Goal: Task Accomplishment & Management: Use online tool/utility

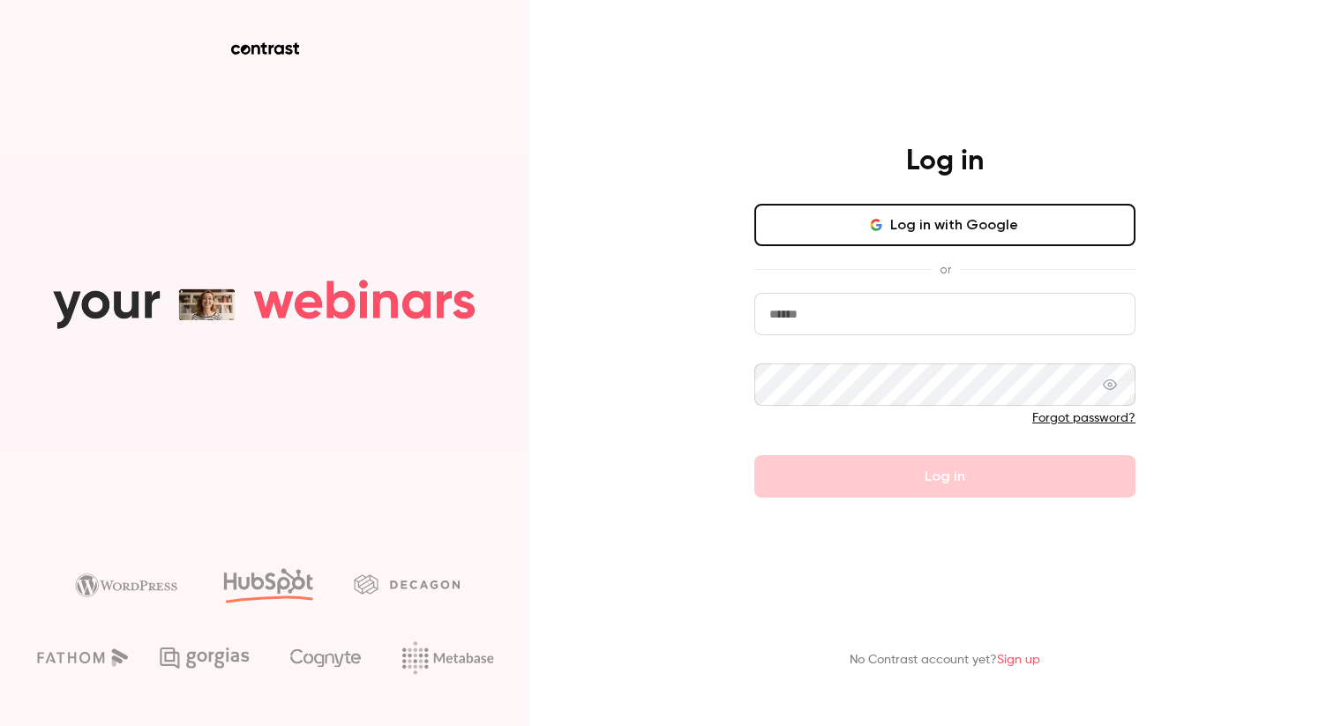
click at [944, 235] on button "Log in with Google" at bounding box center [944, 225] width 381 height 42
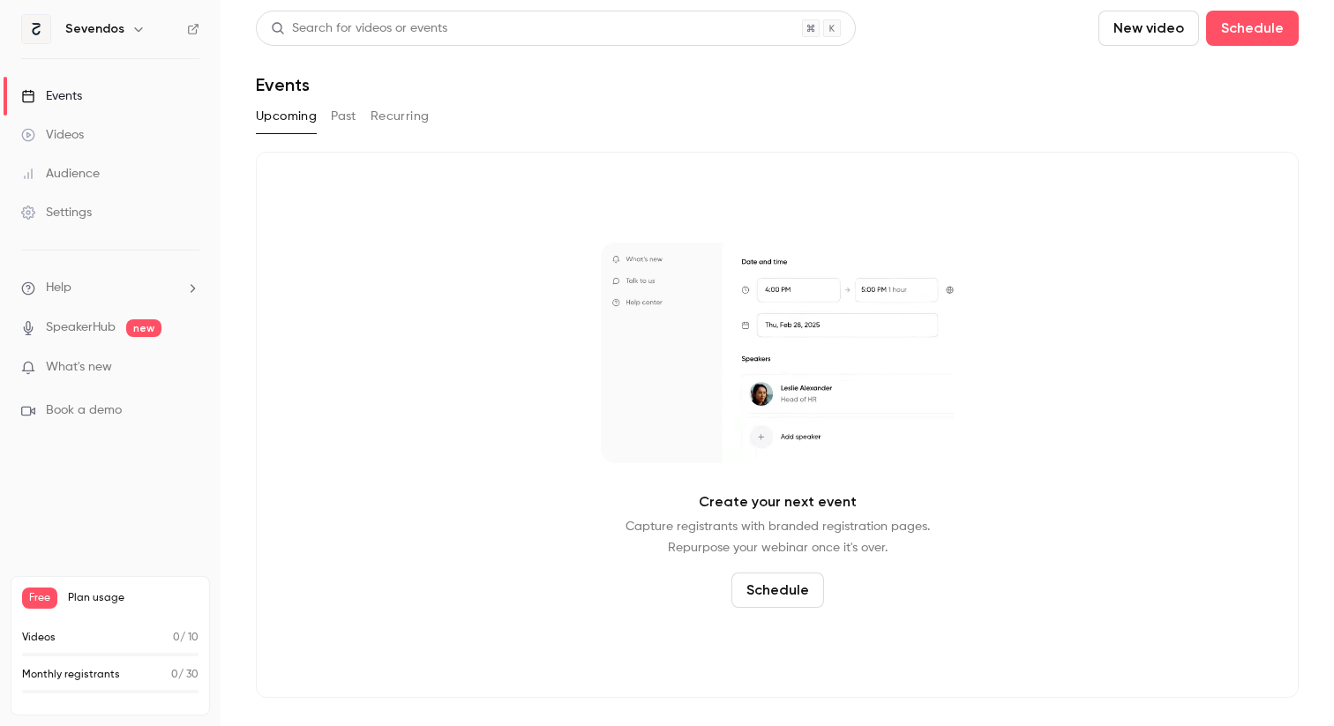
click at [1154, 24] on button "New video" at bounding box center [1149, 28] width 101 height 35
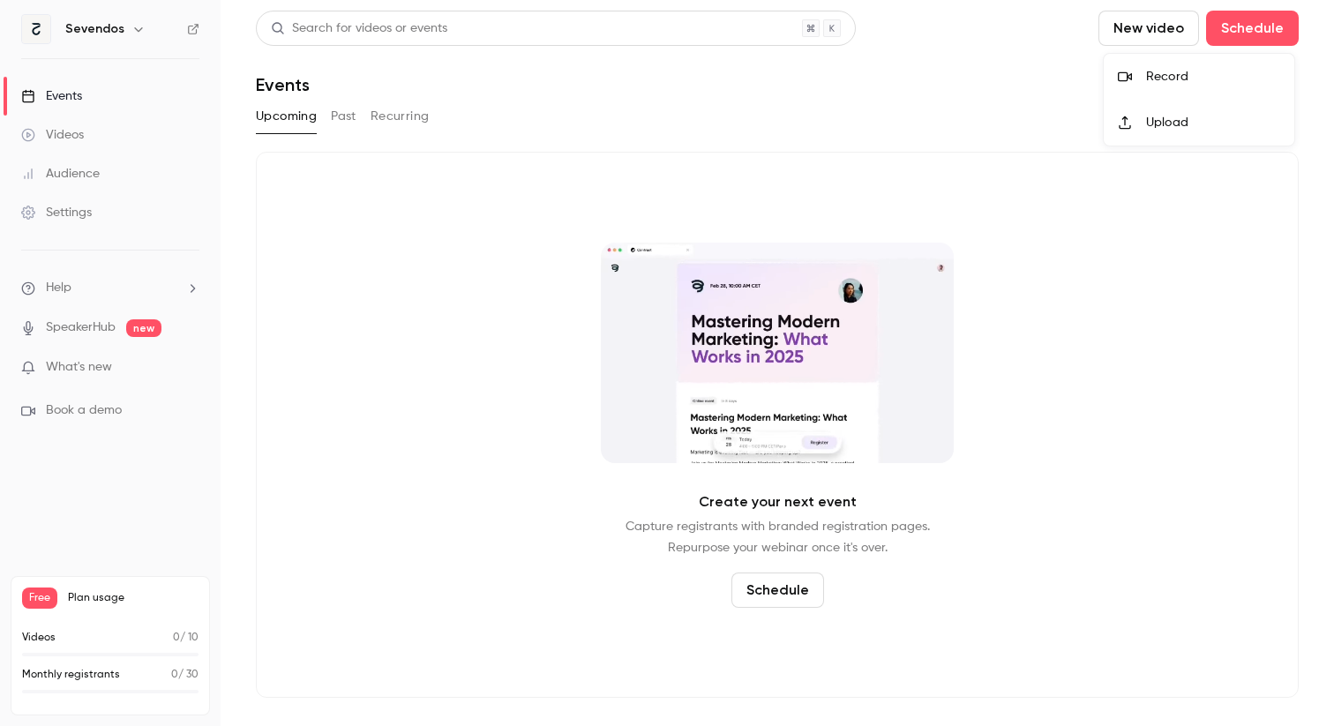
click at [1180, 125] on div "Upload" at bounding box center [1213, 123] width 134 height 18
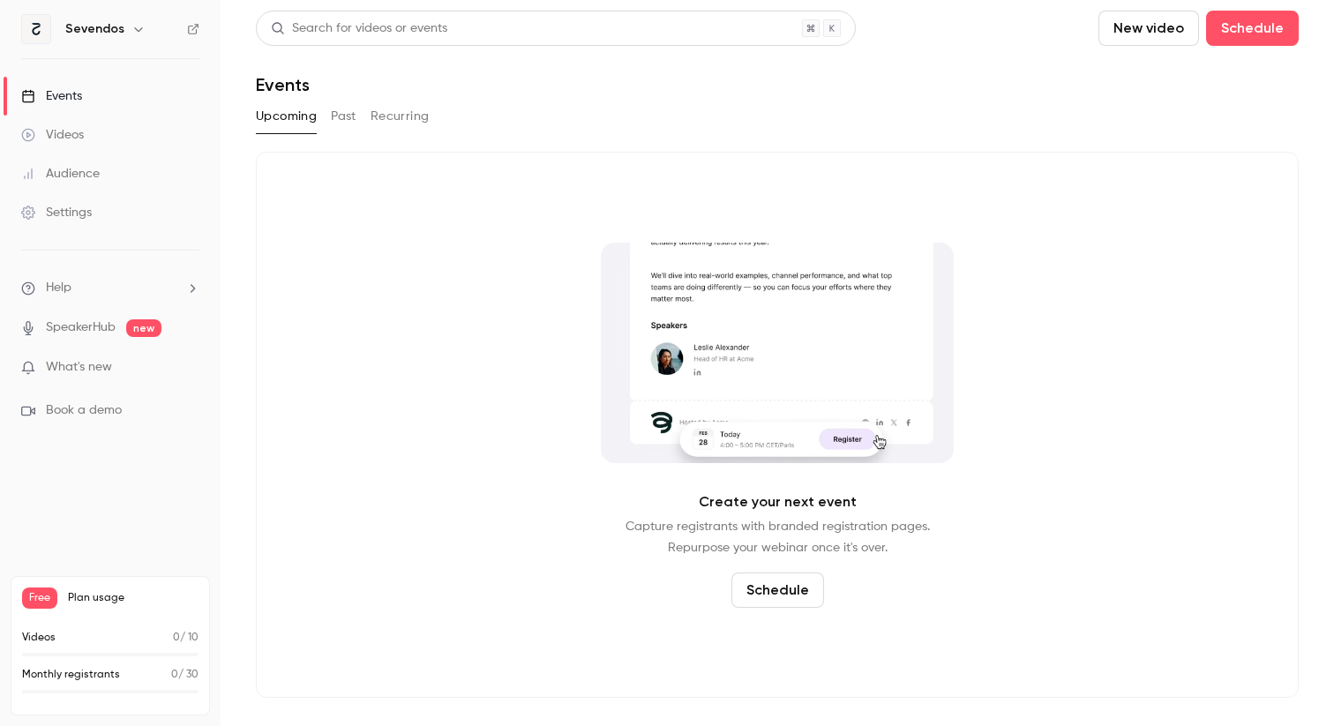
click at [1131, 33] on button "New video" at bounding box center [1149, 28] width 101 height 35
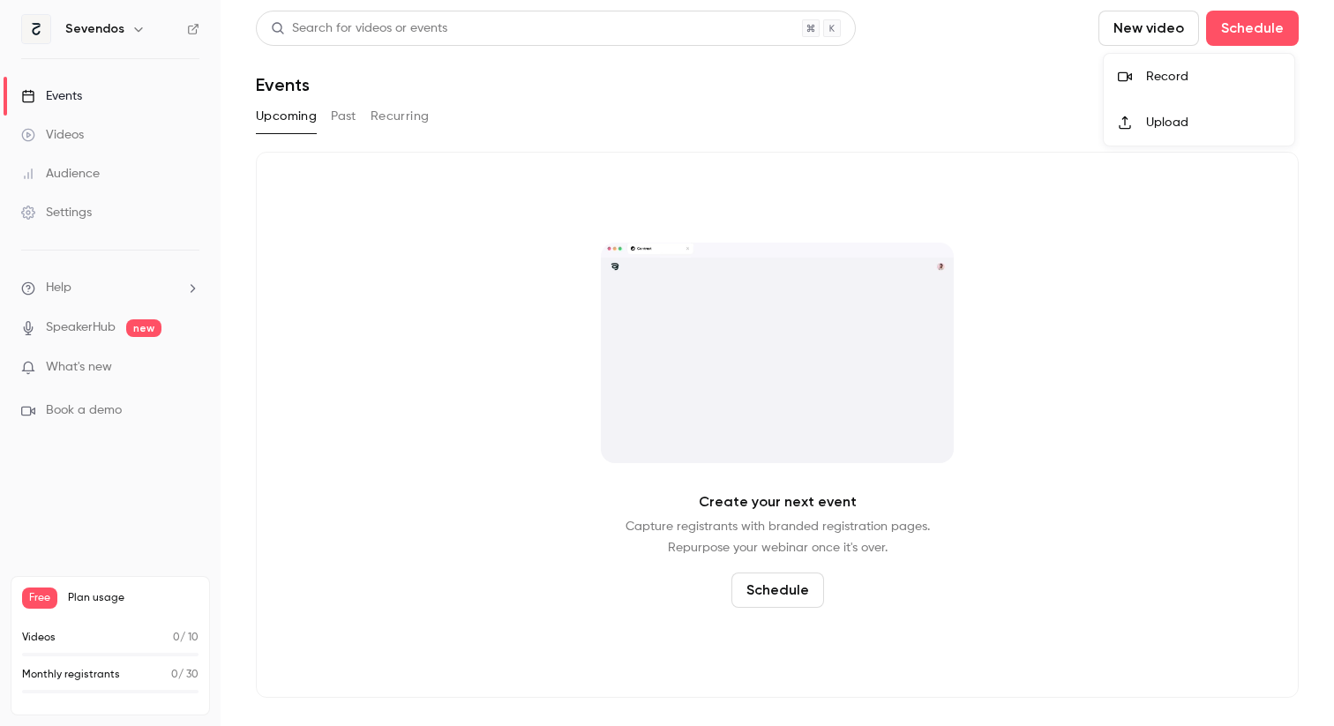
click at [1148, 126] on div "Upload" at bounding box center [1213, 123] width 134 height 18
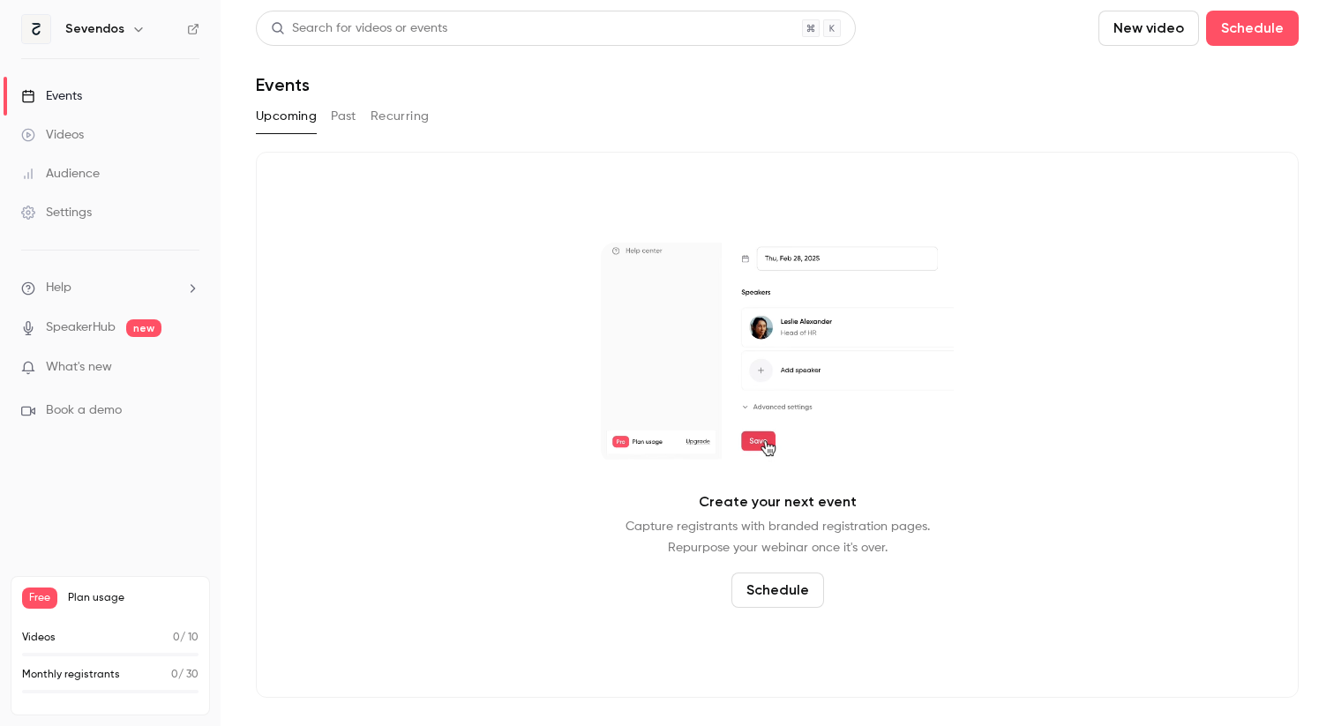
click at [1156, 33] on button "New video" at bounding box center [1149, 28] width 101 height 35
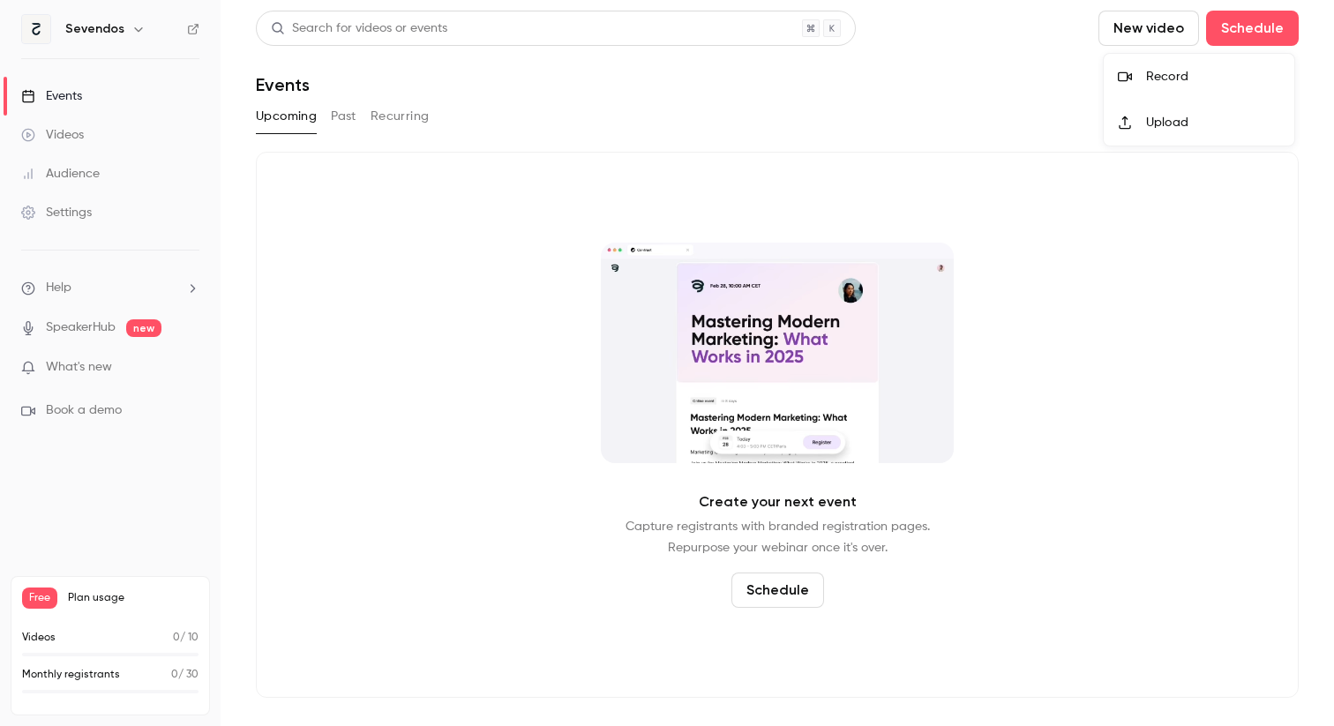
click at [1141, 131] on li "Upload" at bounding box center [1199, 123] width 191 height 46
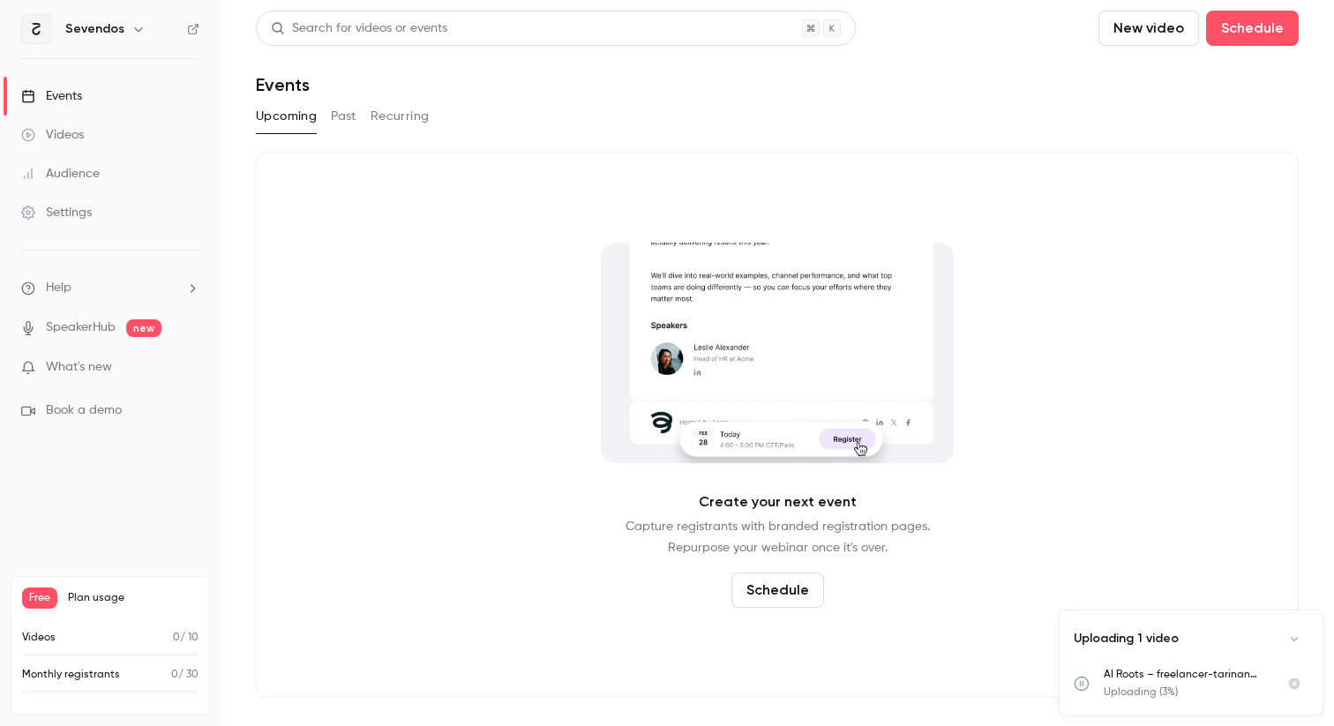
click at [1126, 34] on button "New video" at bounding box center [1149, 28] width 101 height 35
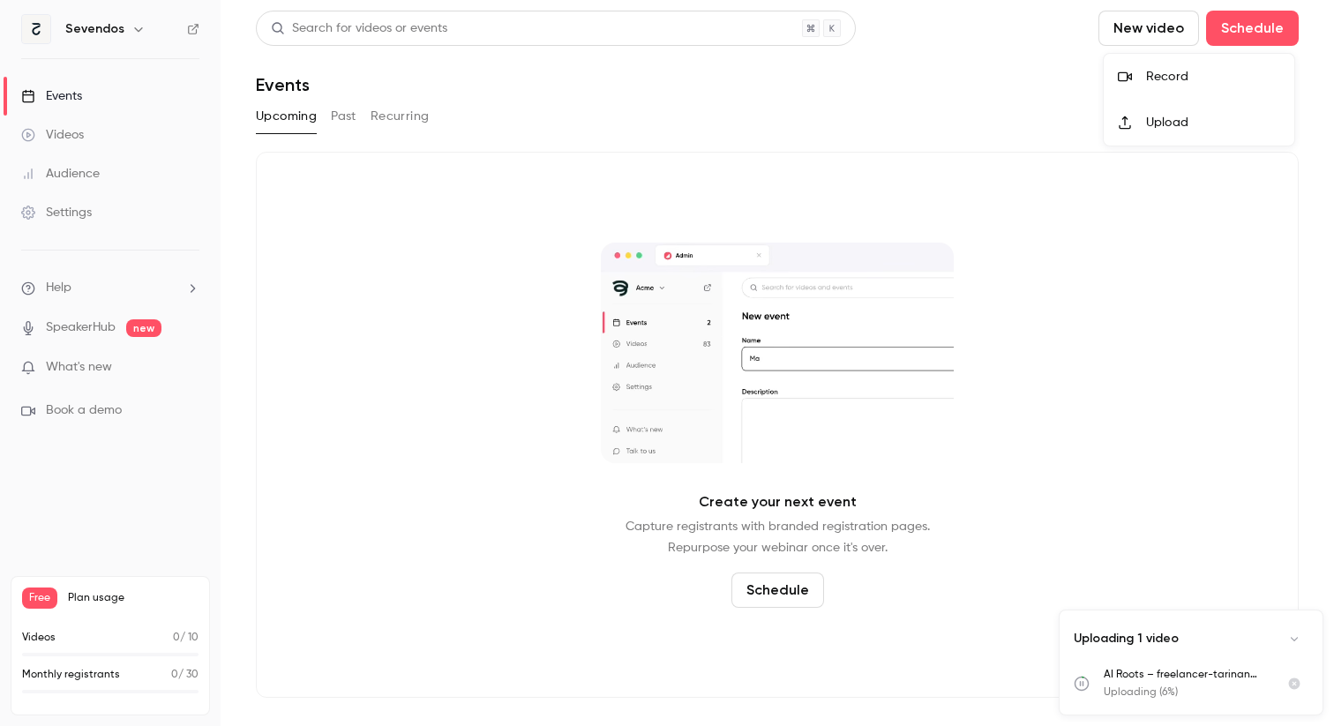
click at [1152, 124] on div "Upload" at bounding box center [1213, 123] width 134 height 18
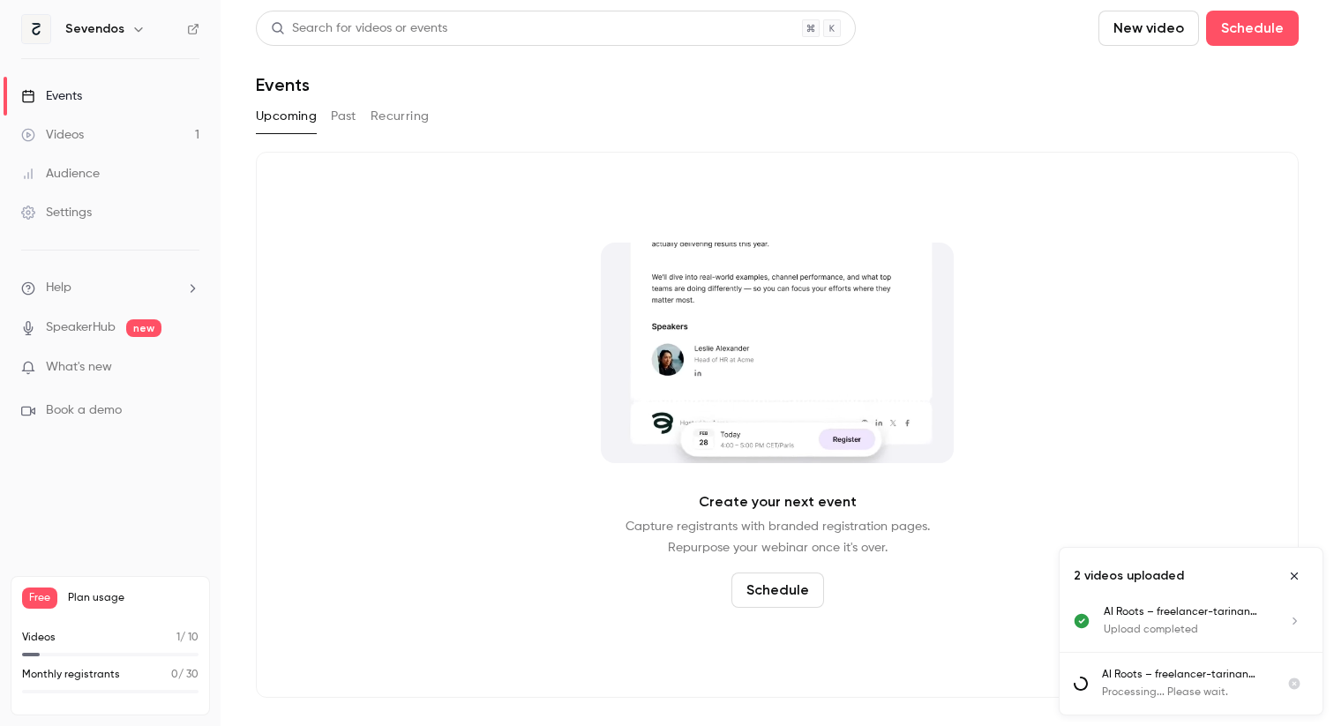
click at [1180, 617] on p "AI Roots – freelancer-tarinan haastattelu - 2025_08_27 15_29 EEST – Recording" at bounding box center [1185, 612] width 162 height 16
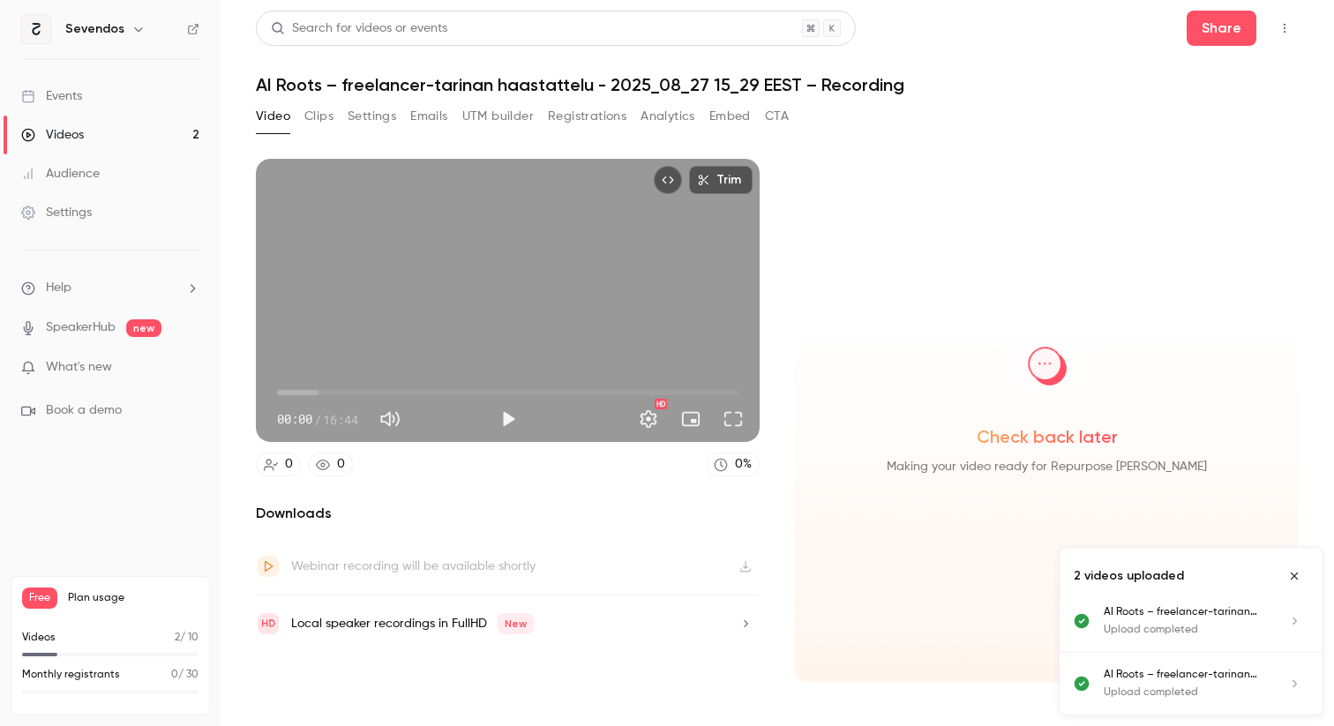
click at [747, 619] on icon "button" at bounding box center [746, 624] width 14 height 12
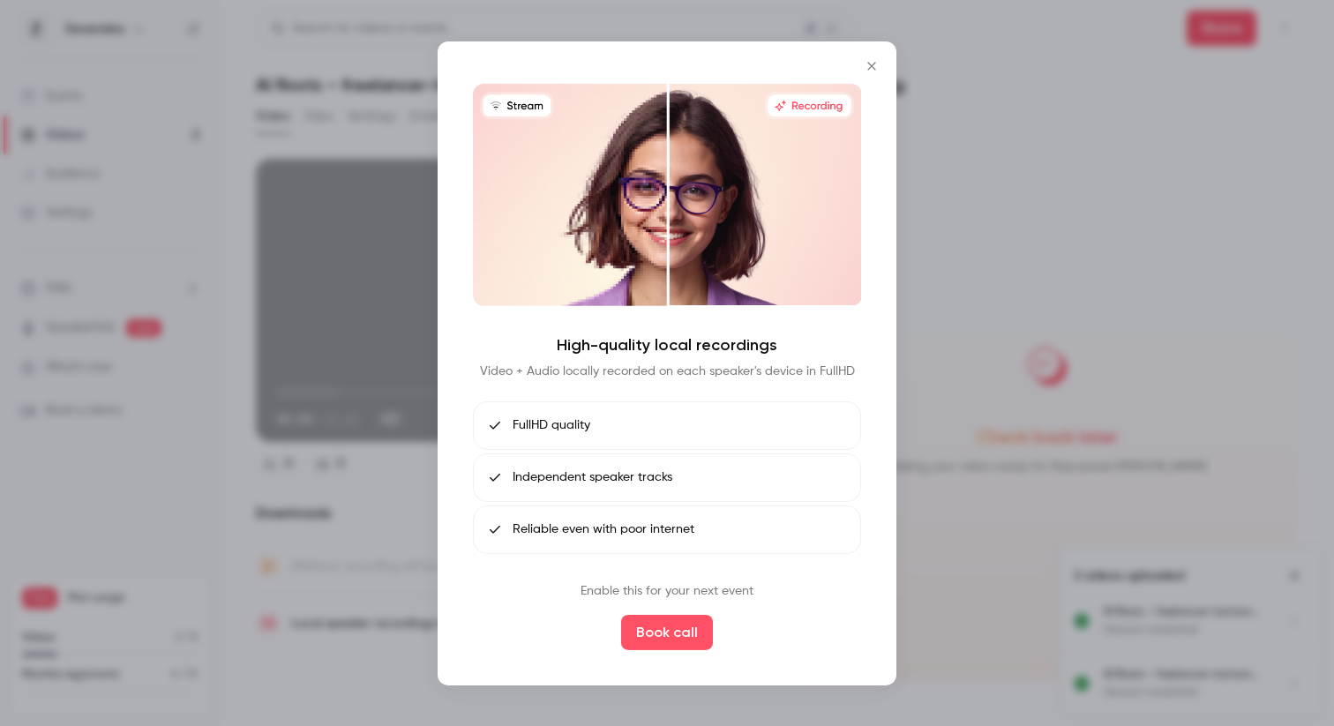
click at [872, 61] on icon "Close" at bounding box center [871, 65] width 21 height 14
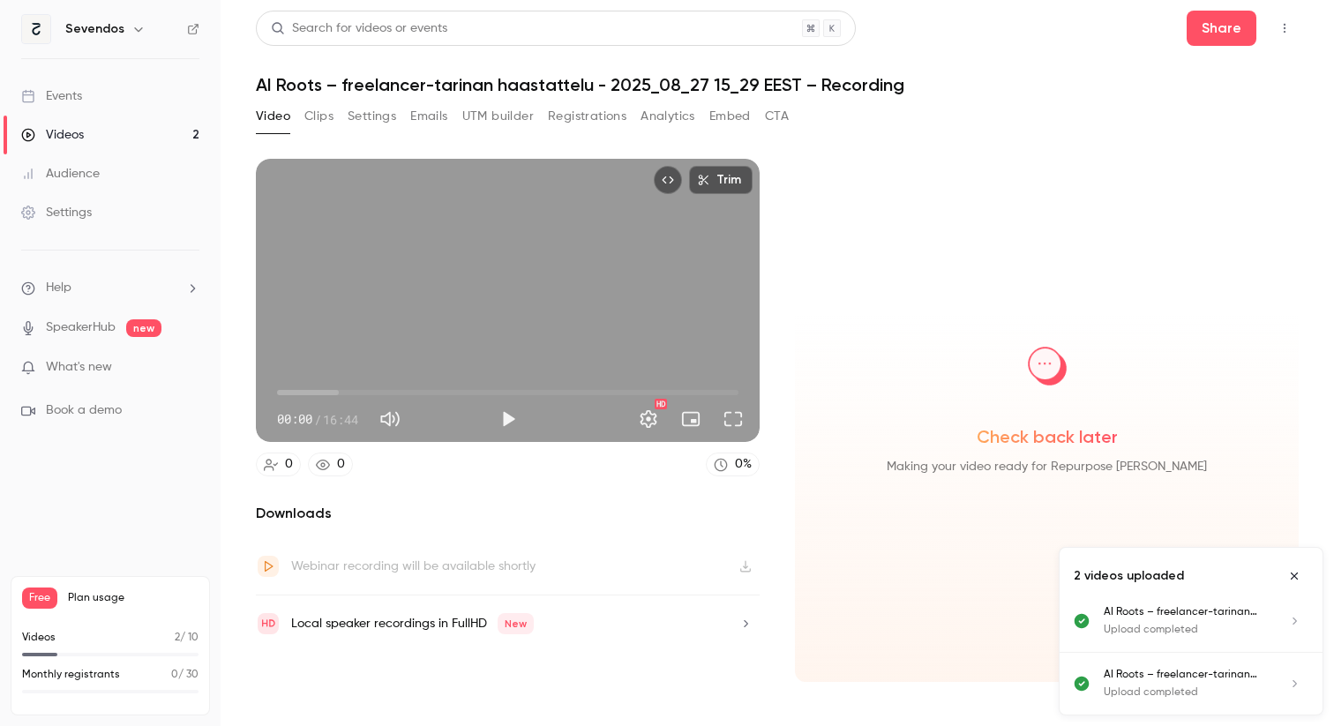
click at [498, 556] on div "Webinar recording will be available shortly" at bounding box center [413, 566] width 244 height 21
click at [742, 566] on div "Webinar recording will be available shortly" at bounding box center [508, 566] width 504 height 57
click at [320, 108] on button "Clips" at bounding box center [318, 116] width 29 height 28
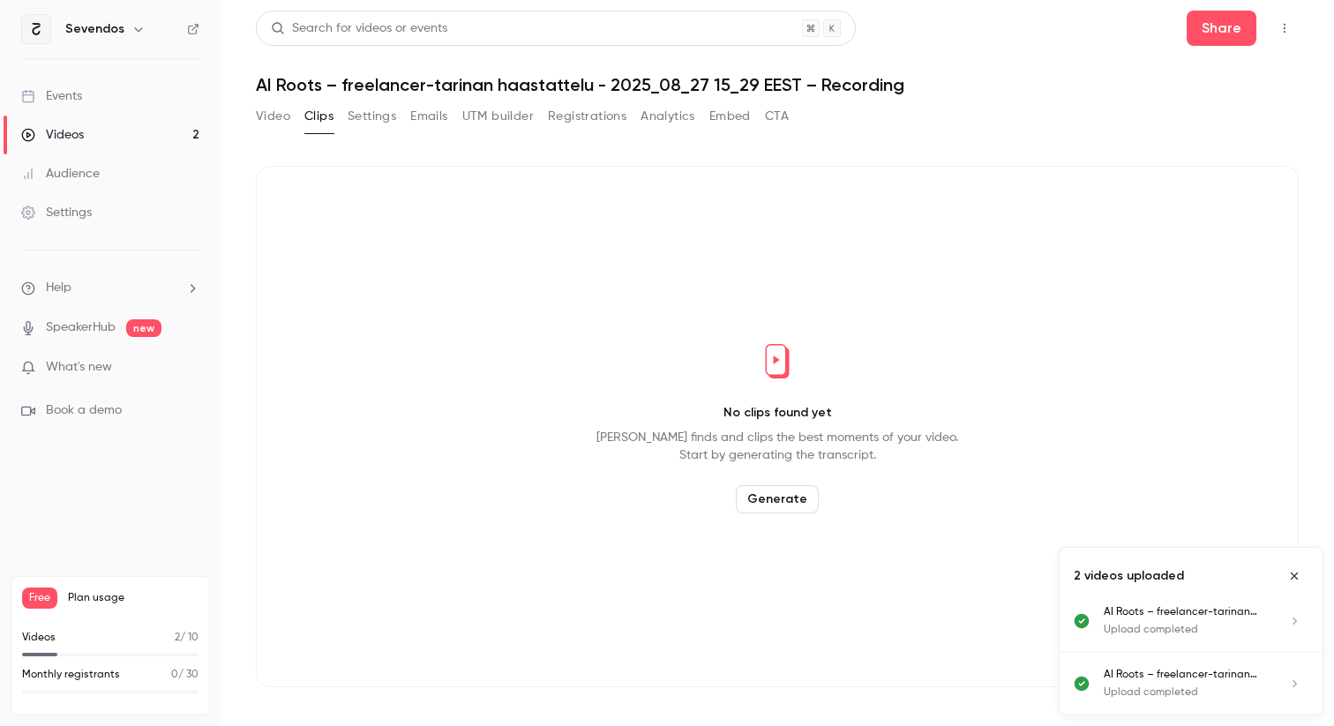
click at [784, 486] on button "Generate" at bounding box center [777, 499] width 83 height 28
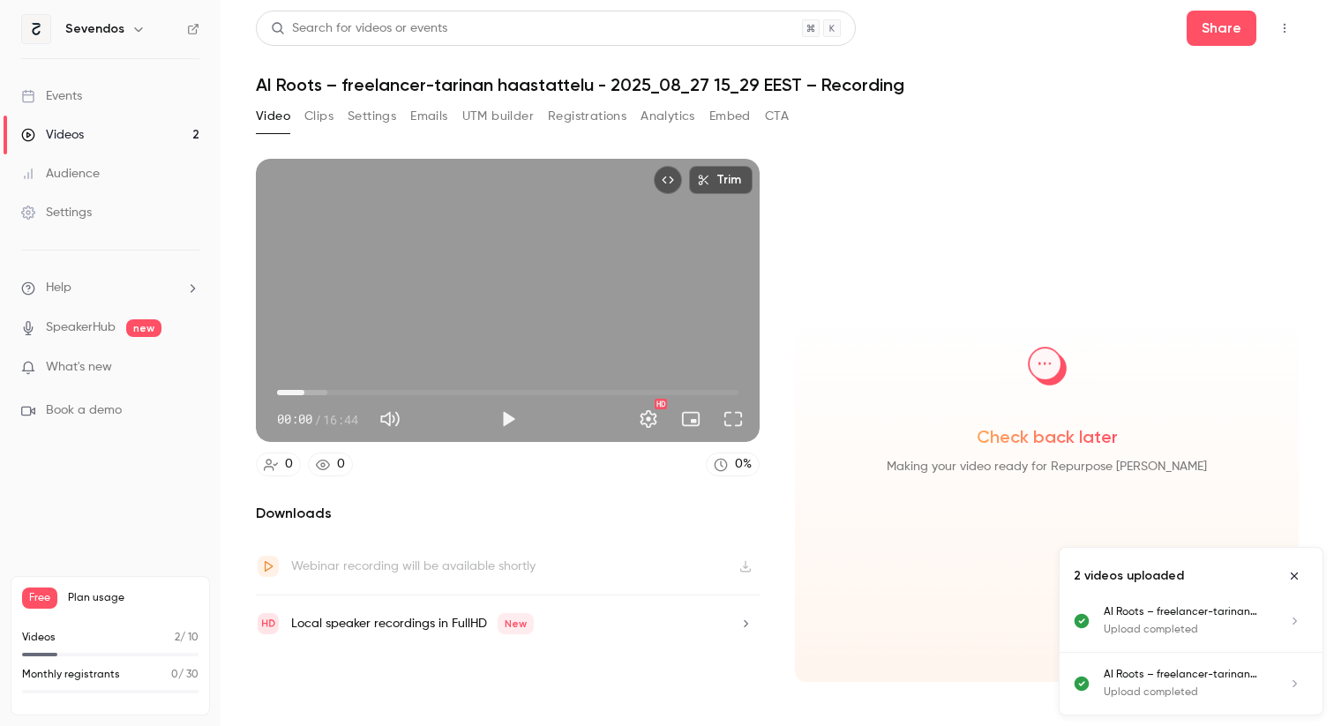
click at [304, 393] on span "00:59" at bounding box center [507, 393] width 461 height 28
type input "*"
drag, startPoint x: 302, startPoint y: 391, endPoint x: 255, endPoint y: 390, distance: 46.8
click at [256, 390] on div "00:00 00:00 / 16:44 HD" at bounding box center [508, 405] width 504 height 74
click at [1187, 683] on div "AI Roots – freelancer-tarinan haastattelu _ Saana-[GEOGRAPHIC_DATA] - 2025_08_2…" at bounding box center [1185, 684] width 162 height 34
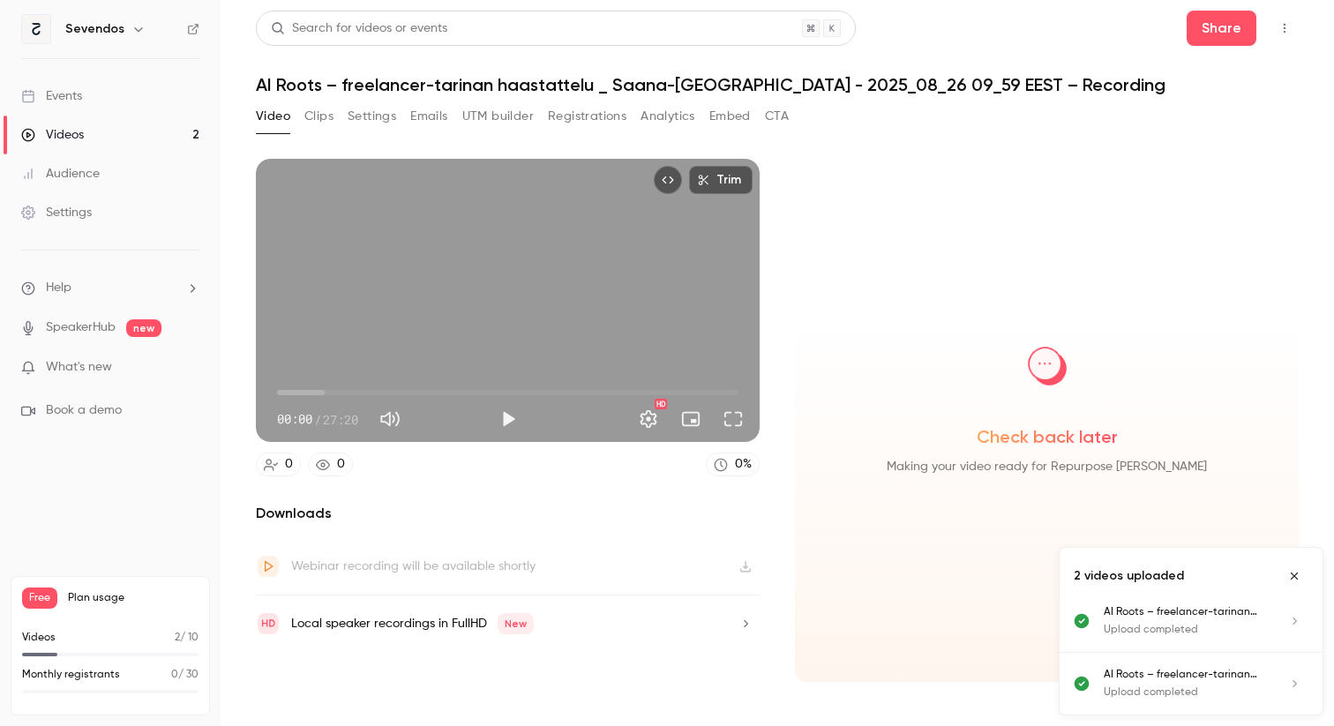
click at [1294, 575] on icon "Close uploads list" at bounding box center [1294, 576] width 7 height 7
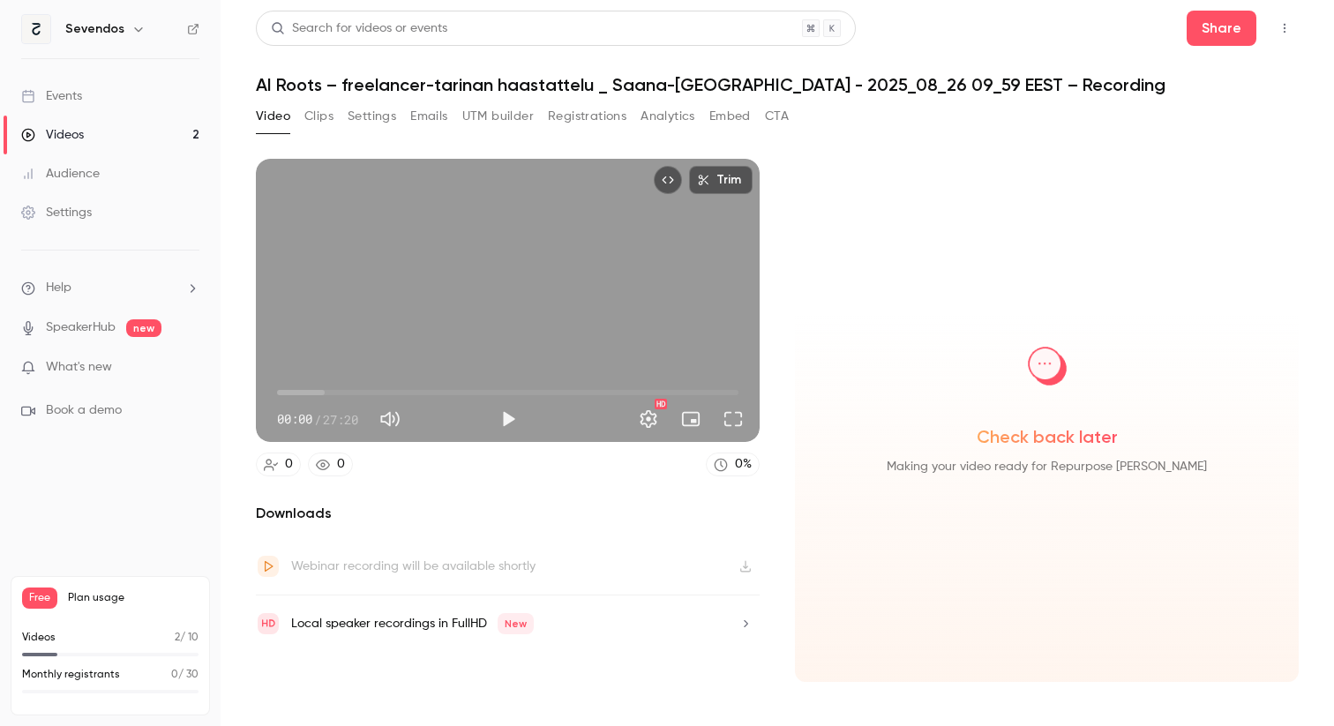
click at [318, 116] on button "Clips" at bounding box center [318, 116] width 29 height 28
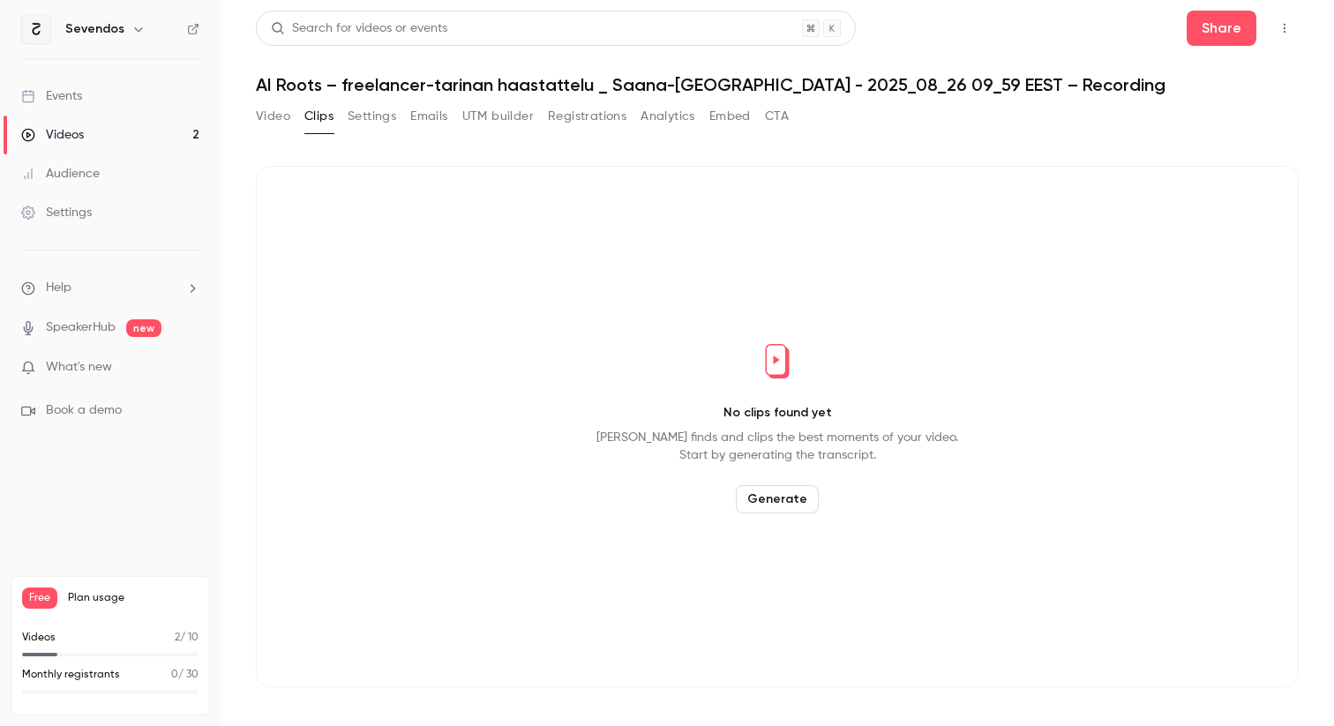
click at [787, 499] on button "Generate" at bounding box center [777, 499] width 83 height 28
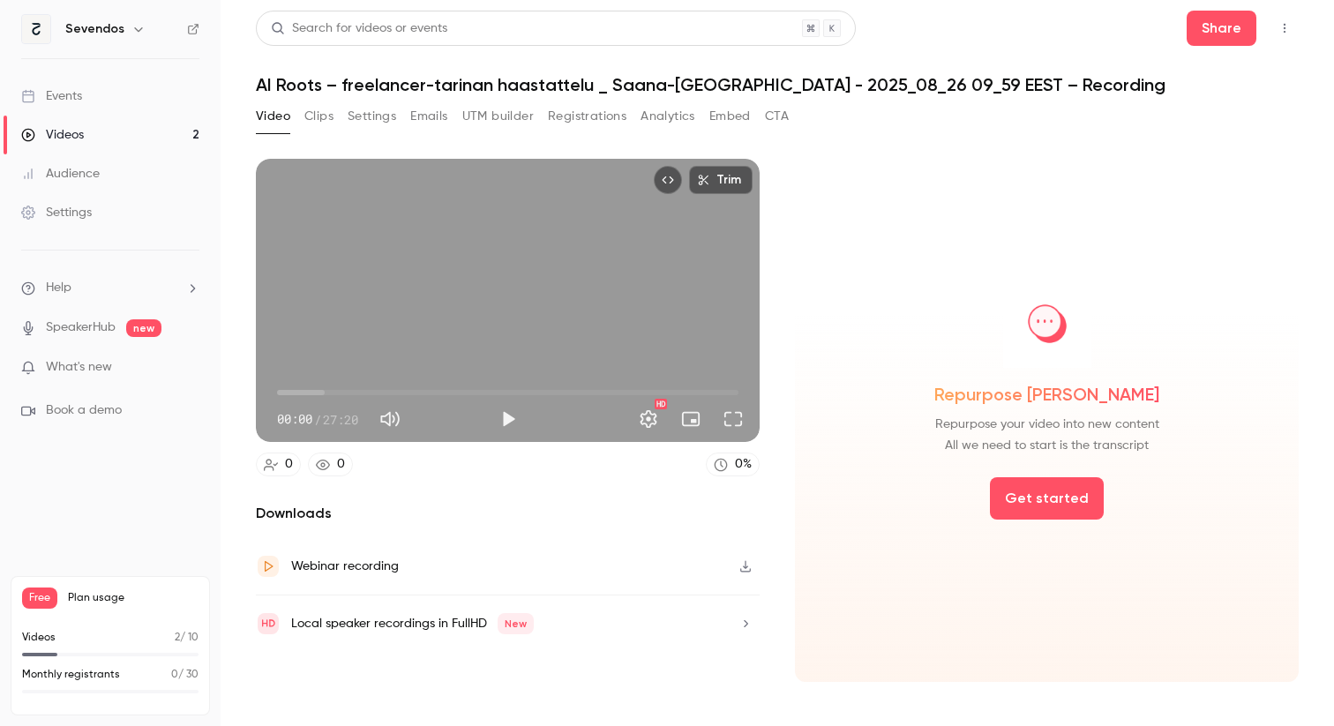
click at [325, 116] on button "Clips" at bounding box center [318, 116] width 29 height 28
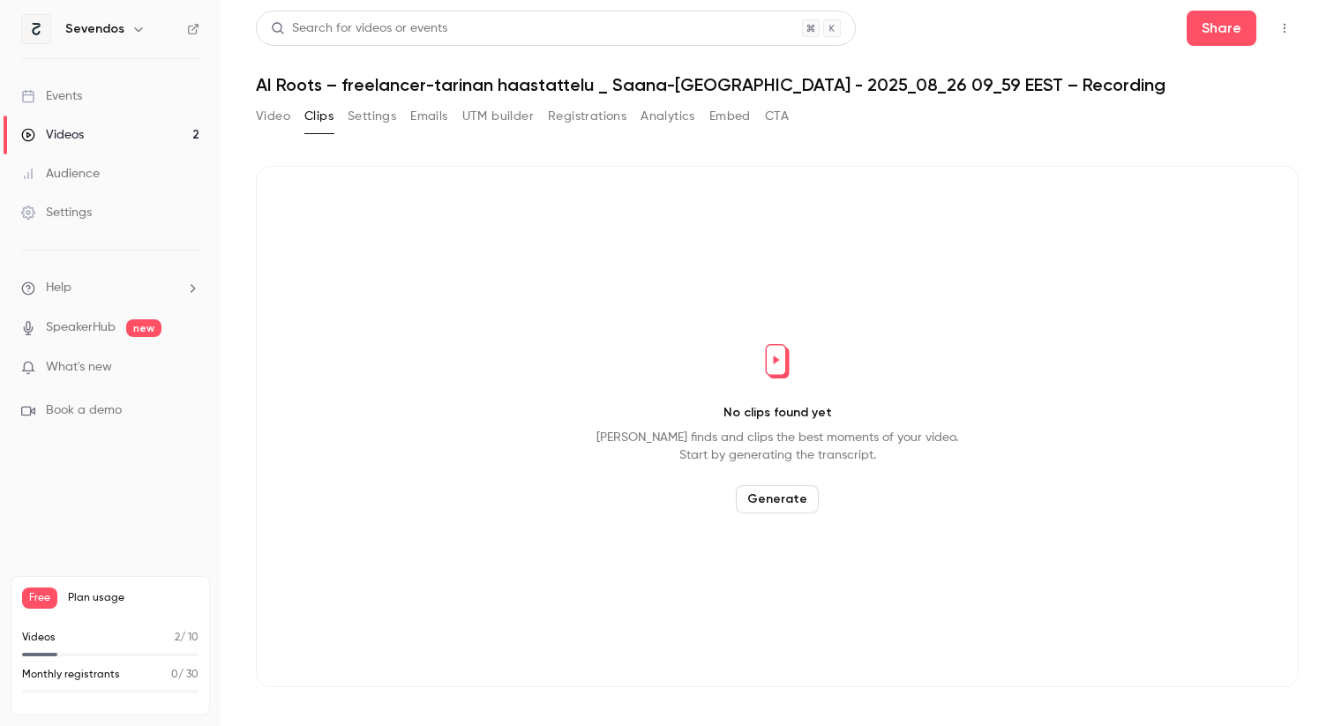
click at [803, 504] on button "Generate" at bounding box center [777, 499] width 83 height 28
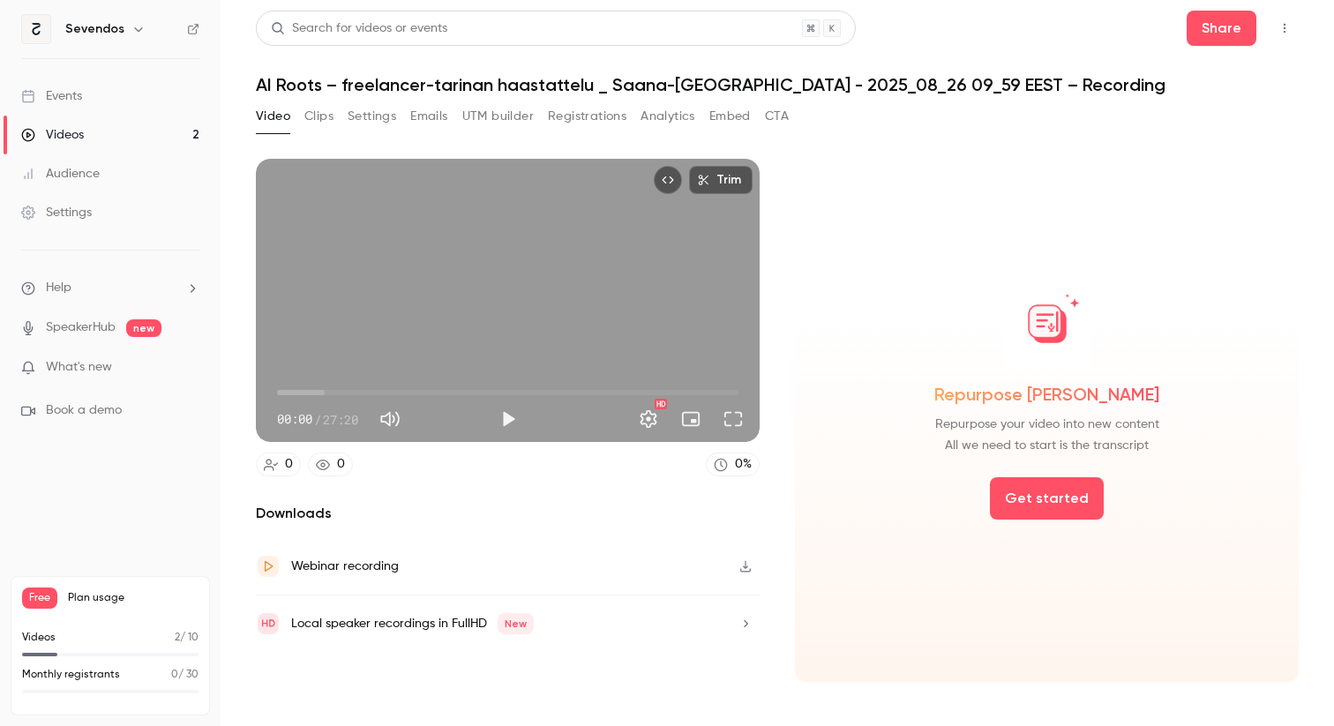
click at [1084, 519] on div "Repurpose [PERSON_NAME] Repurpose your video into new content All we need to st…" at bounding box center [1047, 420] width 504 height 523
click at [1071, 496] on button "Get started" at bounding box center [1047, 498] width 114 height 42
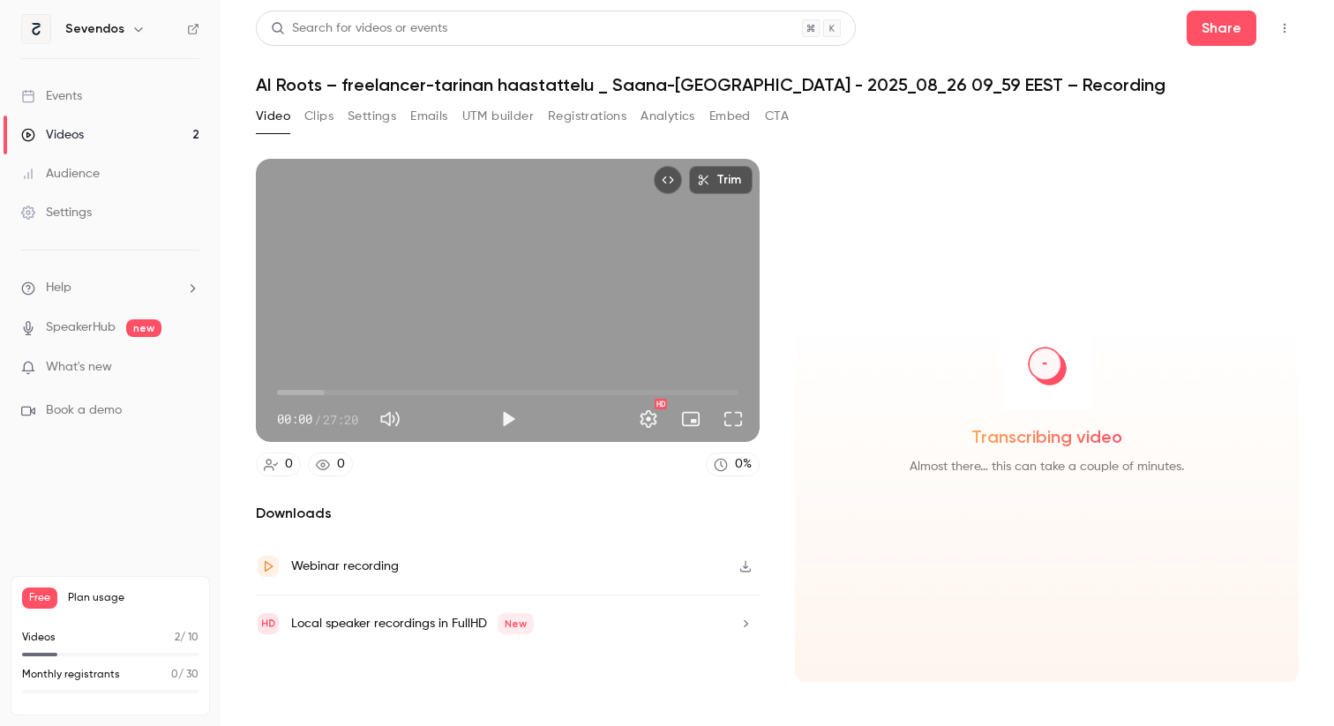
click at [902, 91] on h1 "AI Roots – freelancer-tarinan haastattelu _ Saana-[GEOGRAPHIC_DATA] - 2025_08_2…" at bounding box center [777, 84] width 1043 height 21
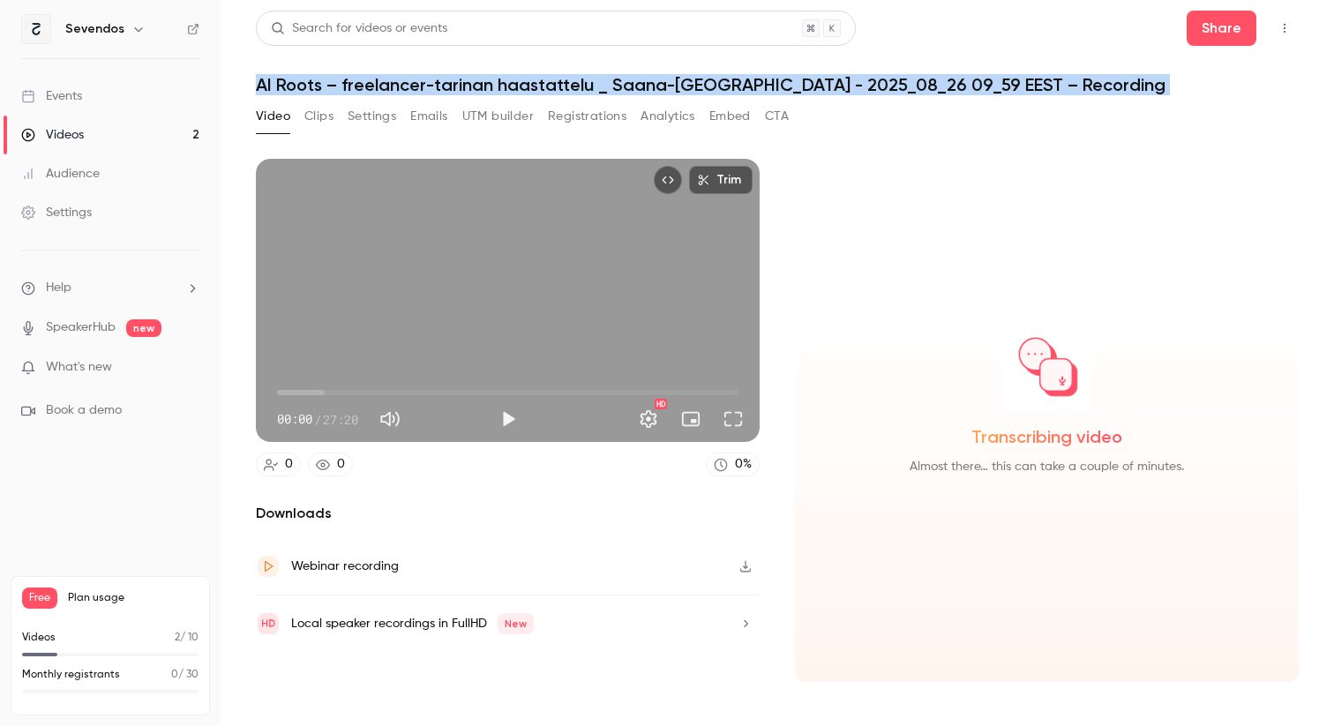
click at [902, 91] on h1 "AI Roots – freelancer-tarinan haastattelu _ Saana-[GEOGRAPHIC_DATA] - 2025_08_2…" at bounding box center [777, 84] width 1043 height 21
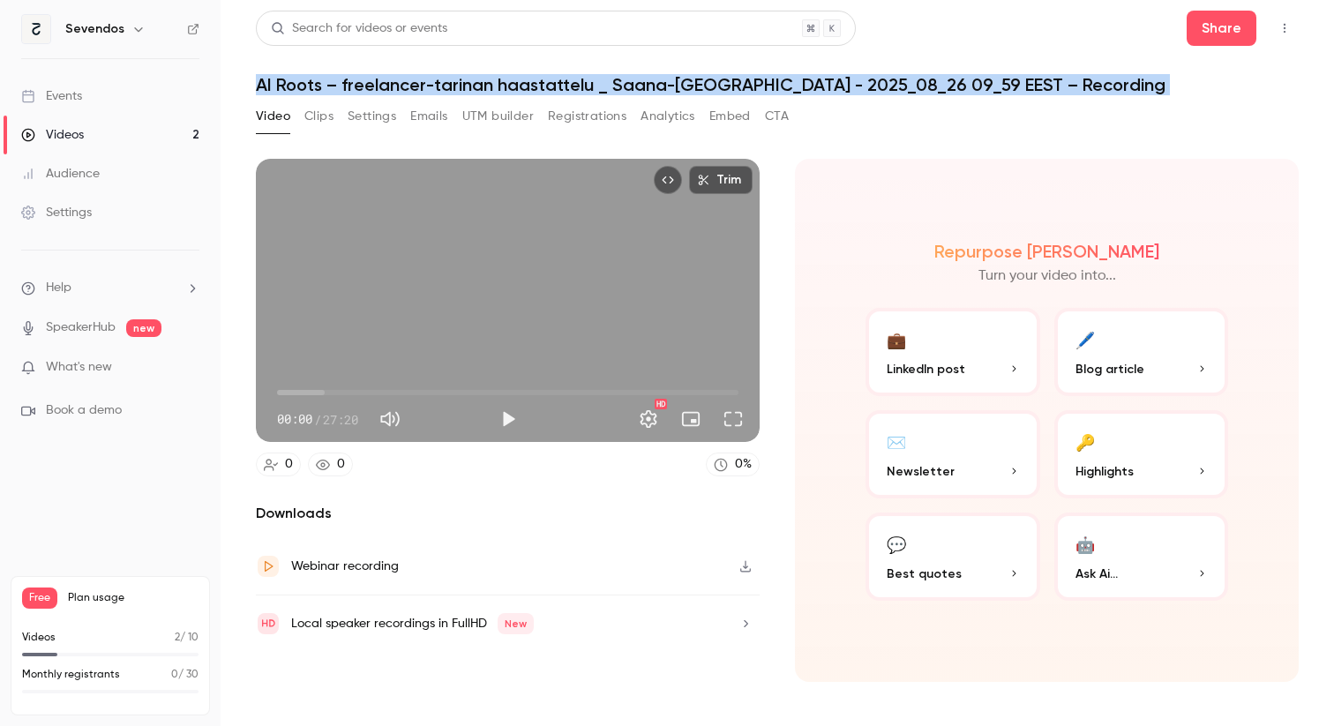
click at [1089, 372] on span "Blog article" at bounding box center [1110, 369] width 69 height 19
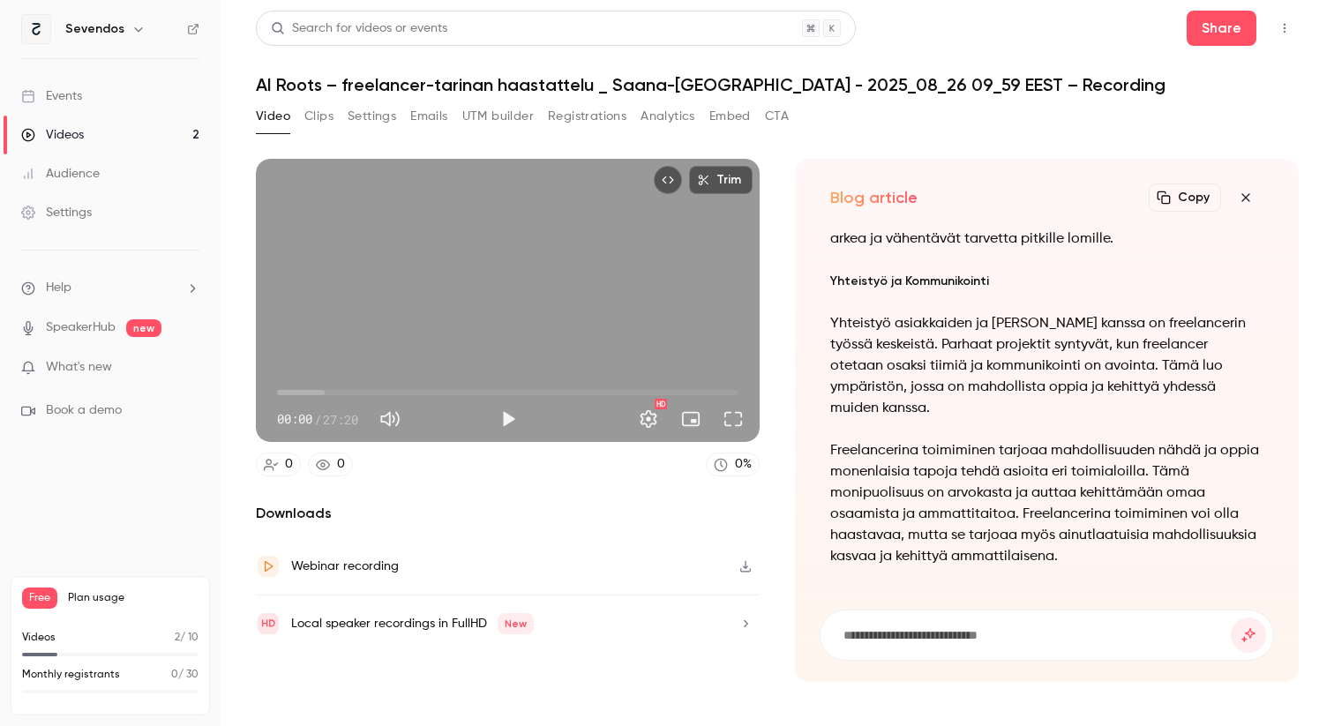
click at [936, 649] on form at bounding box center [1047, 635] width 453 height 49
click at [939, 642] on input at bounding box center [1036, 635] width 389 height 19
click at [939, 642] on input "**********" at bounding box center [1036, 635] width 389 height 19
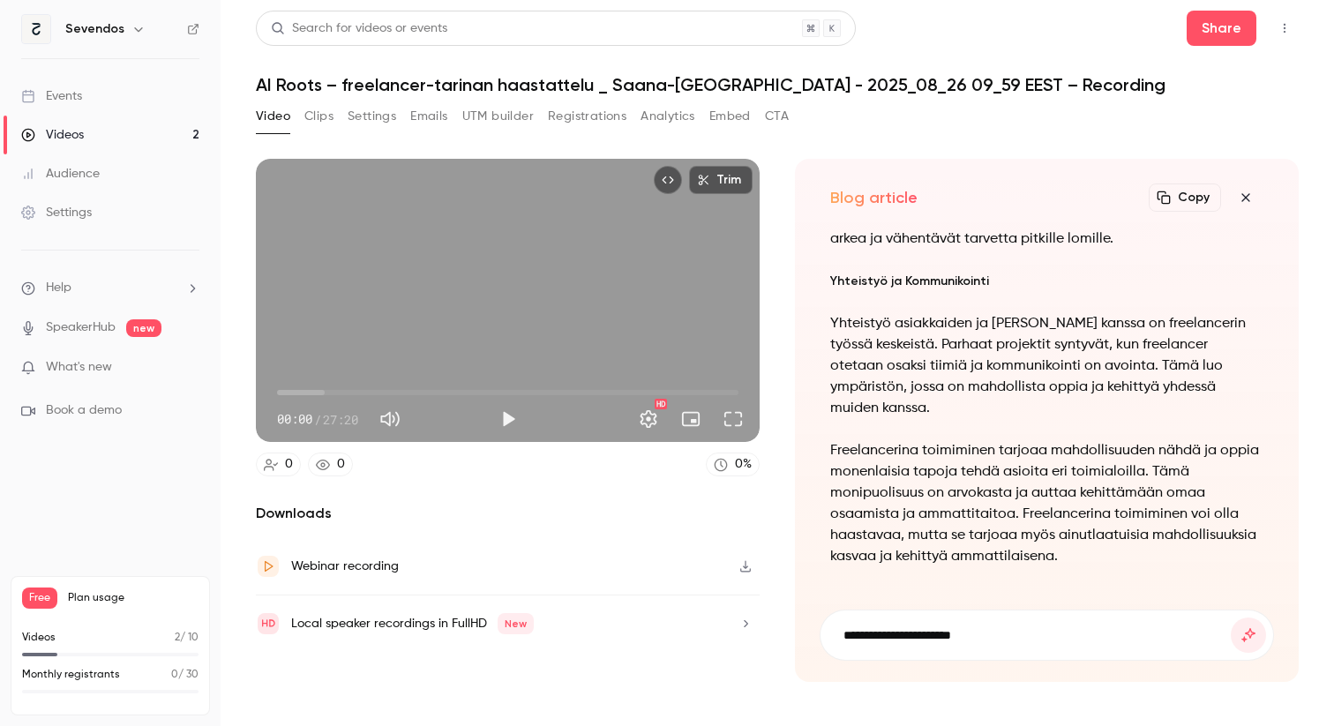
click at [939, 642] on input "**********" at bounding box center [1036, 635] width 389 height 19
type input "**********"
click at [1231, 618] on button "submit" at bounding box center [1248, 635] width 35 height 35
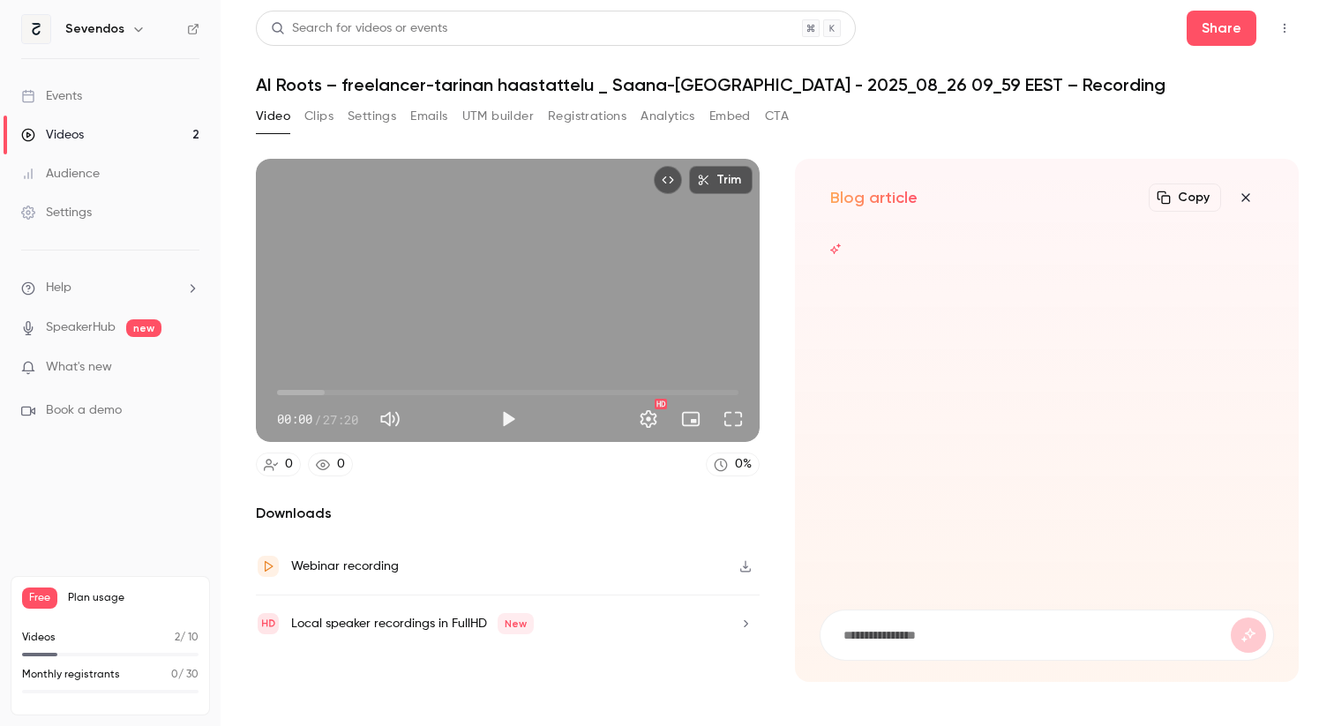
scroll to position [0, 0]
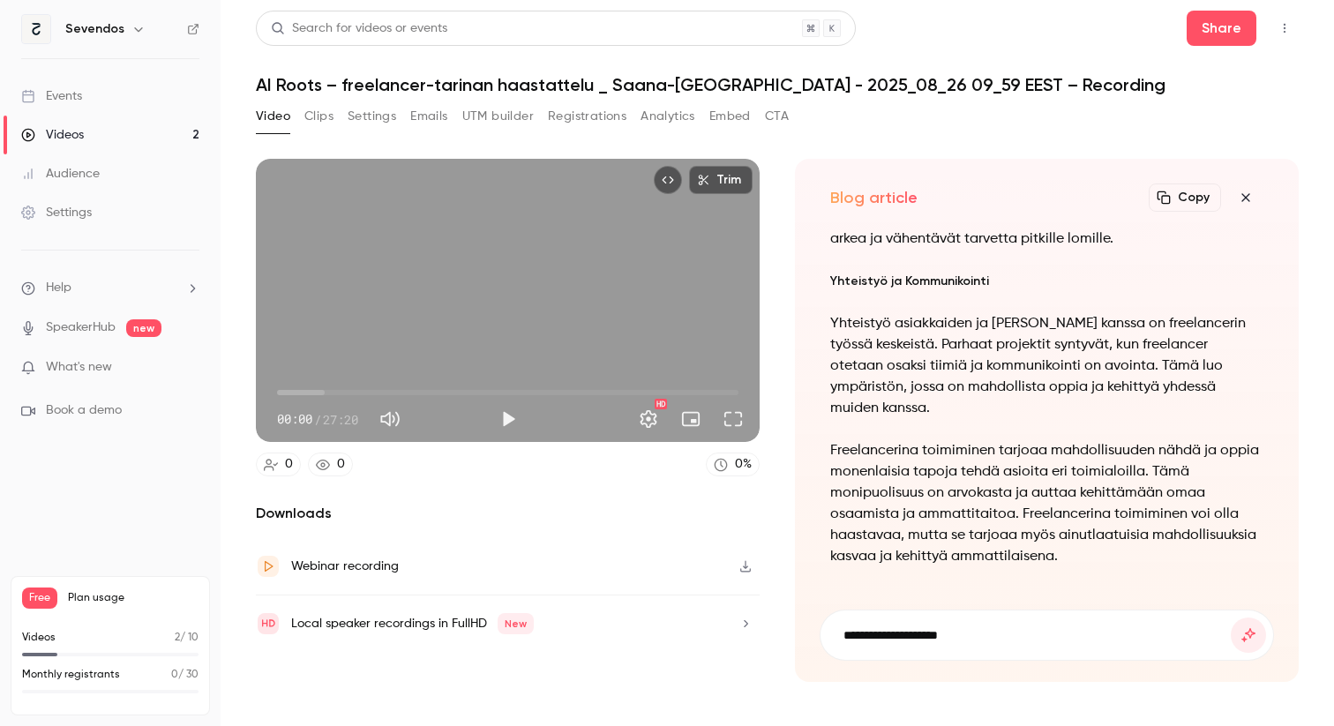
type input "**********"
click at [1231, 618] on button "submit" at bounding box center [1248, 635] width 35 height 35
click at [909, 636] on input at bounding box center [1036, 635] width 389 height 19
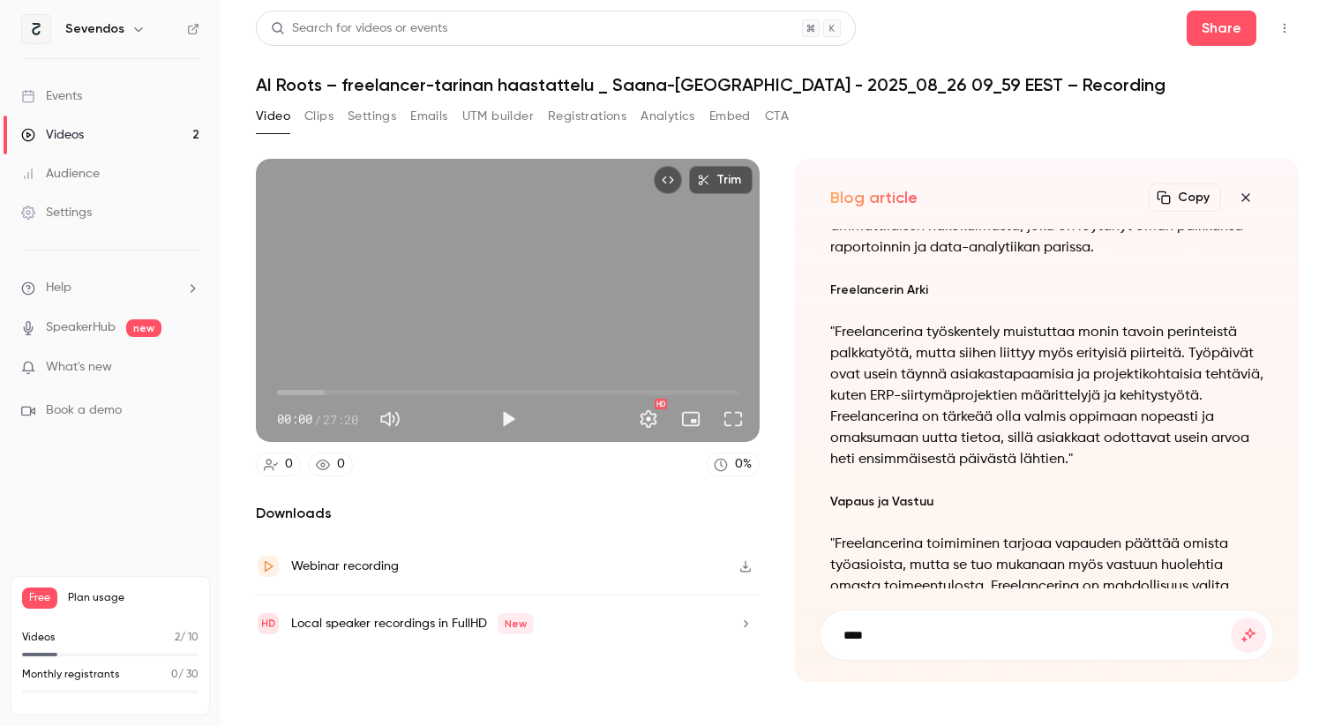
scroll to position [-894, 0]
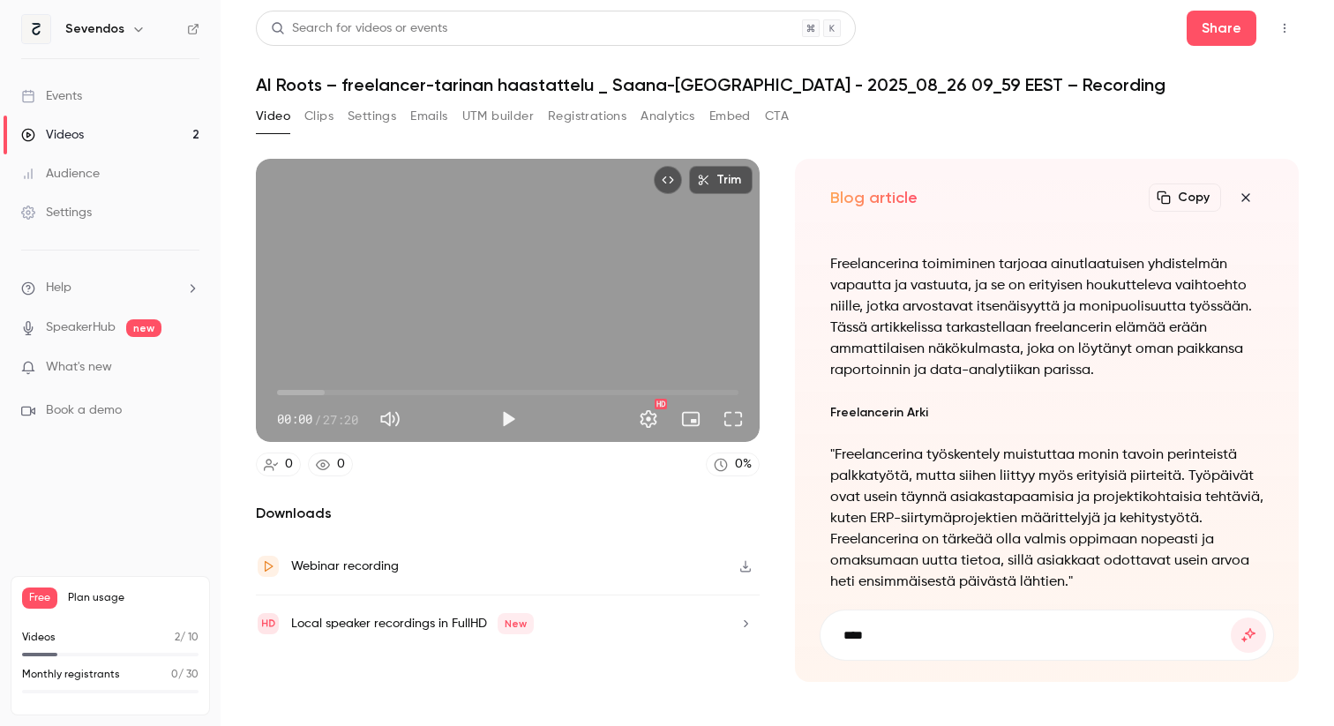
click at [899, 636] on input "***" at bounding box center [1036, 635] width 389 height 19
type input "*"
type input "**********"
click at [1231, 618] on button "submit" at bounding box center [1248, 635] width 35 height 35
click at [318, 115] on button "Clips" at bounding box center [318, 116] width 29 height 28
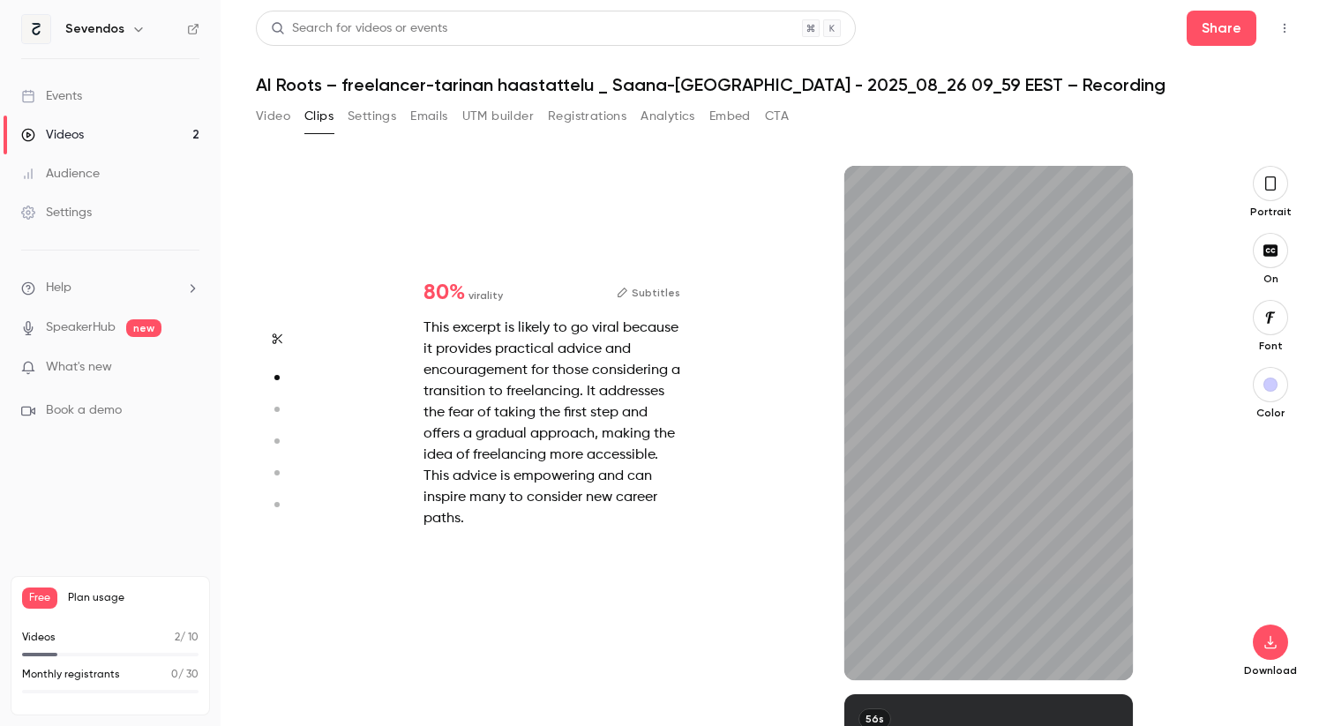
scroll to position [529, 0]
type input "*"
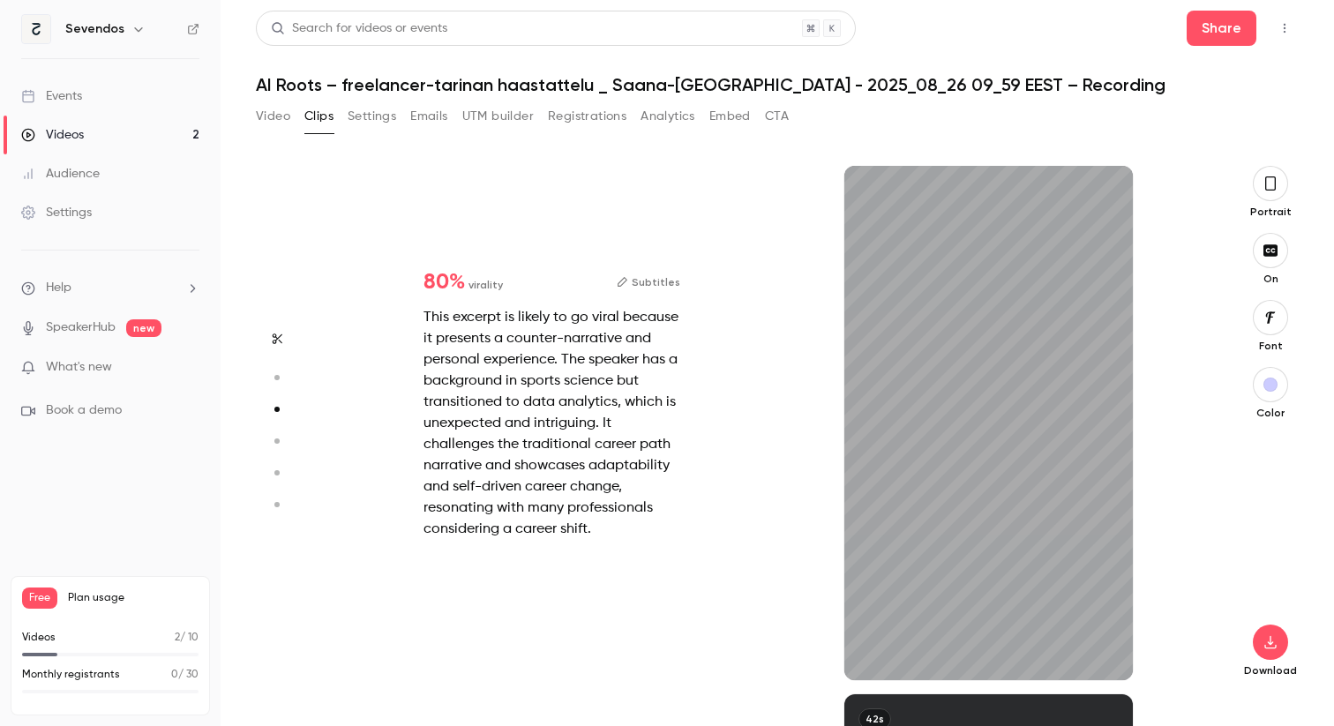
scroll to position [1057, 0]
type input "*"
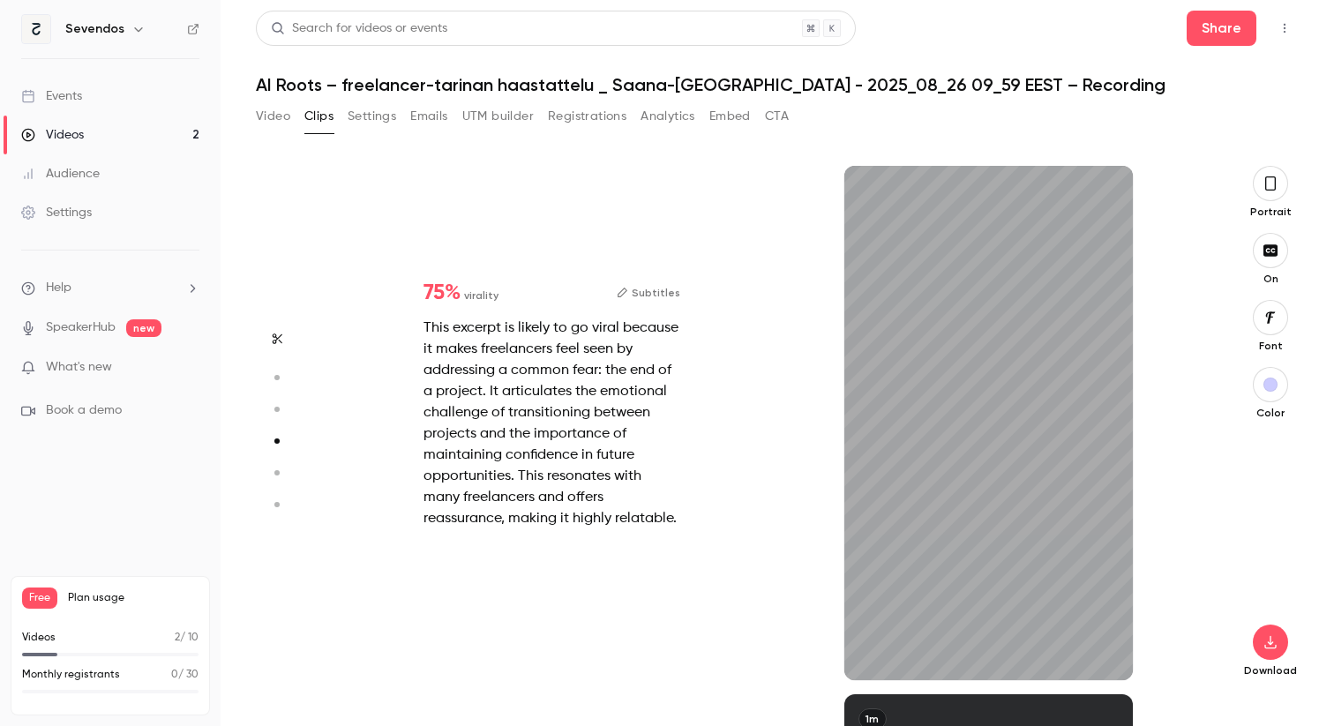
type input "*"
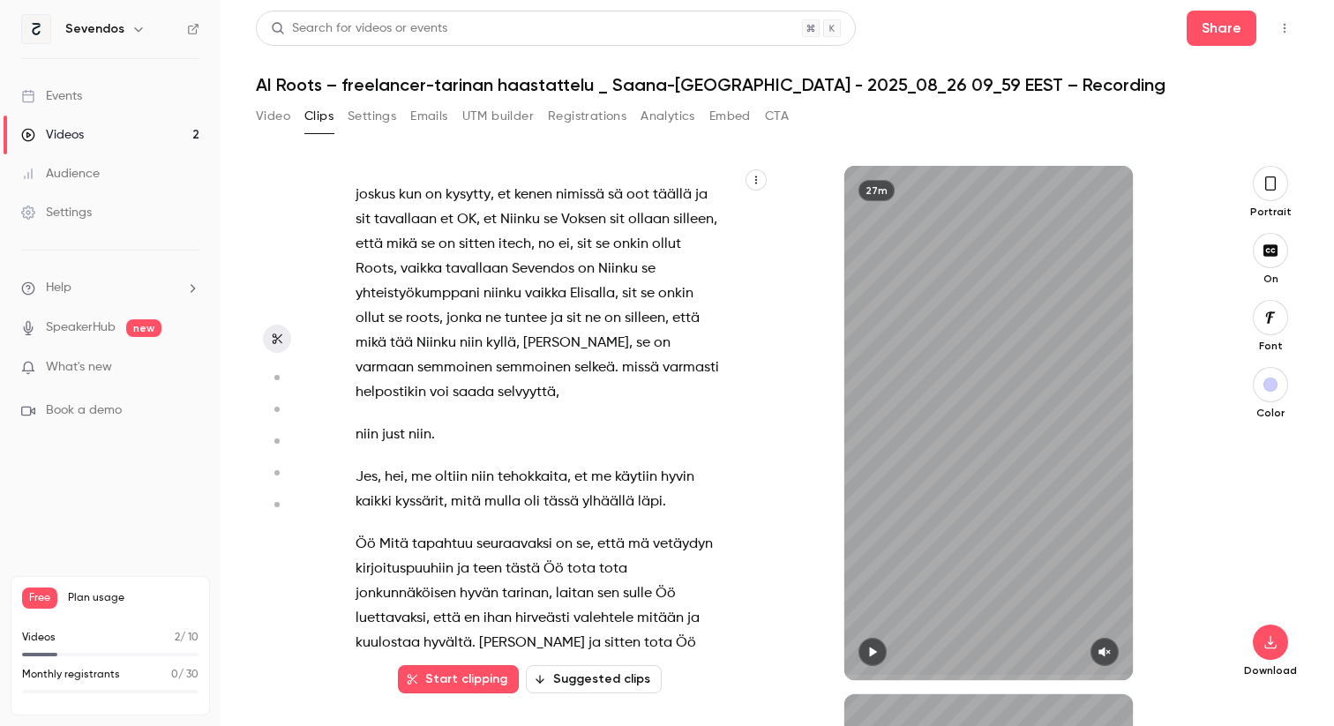
scroll to position [11852, 0]
